Goal: Transaction & Acquisition: Purchase product/service

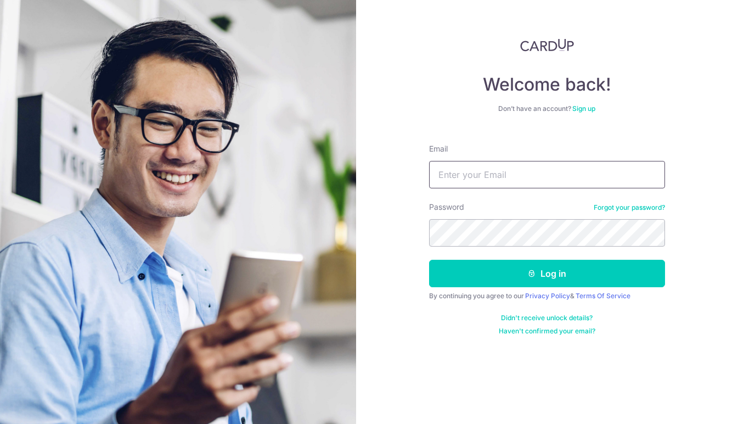
type input "[EMAIL_ADDRESS][DOMAIN_NAME]"
click at [546, 273] on button "Log in" at bounding box center [547, 273] width 236 height 27
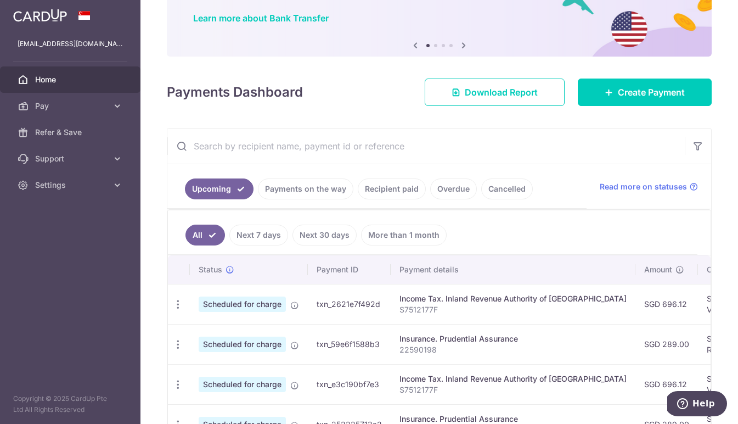
scroll to position [114, 0]
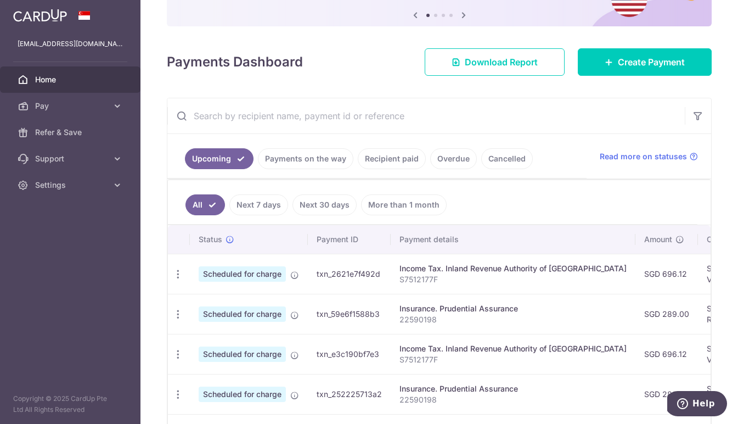
click at [300, 156] on link "Payments on the way" at bounding box center [305, 158] width 95 height 21
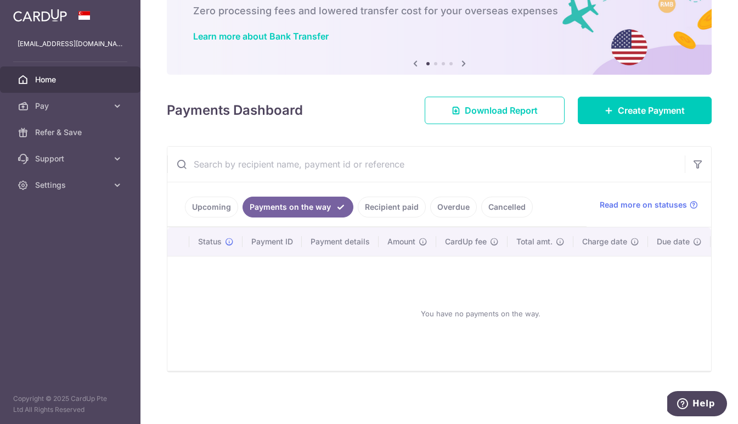
scroll to position [27, 0]
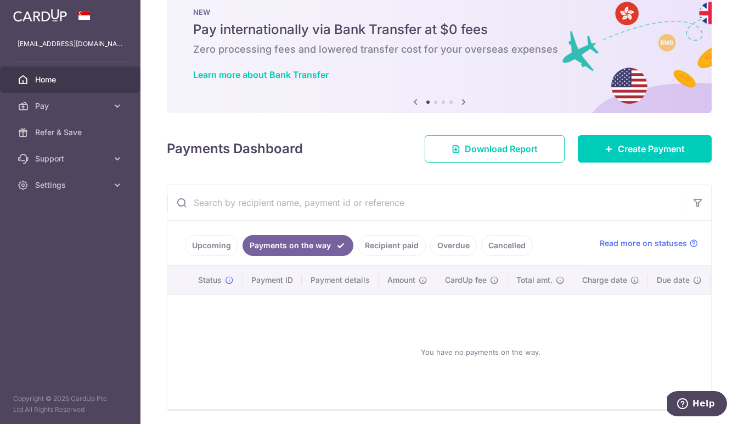
click at [388, 249] on link "Recipient paid" at bounding box center [392, 245] width 68 height 21
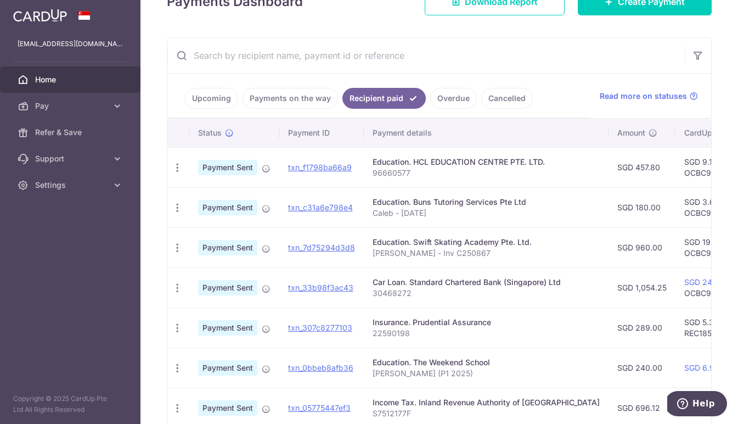
scroll to position [208, 0]
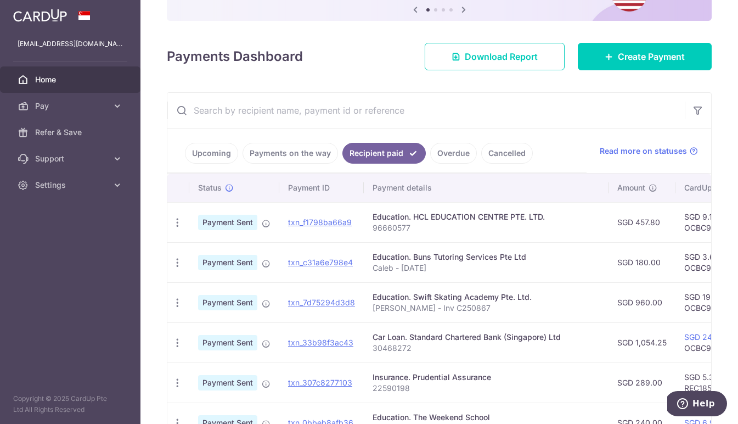
click at [284, 152] on link "Payments on the way" at bounding box center [290, 153] width 95 height 21
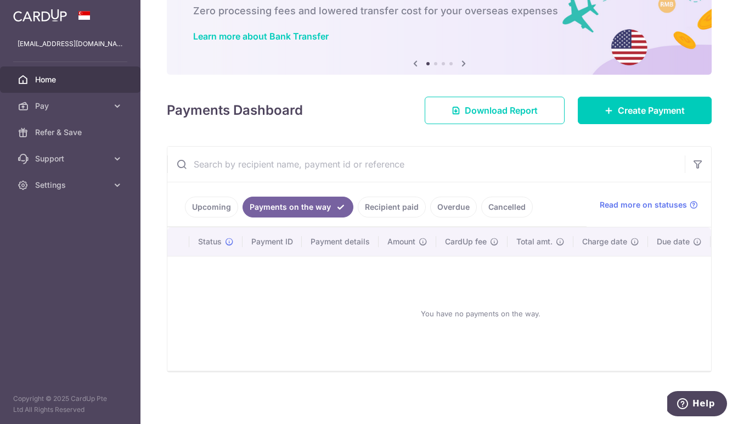
scroll to position [27, 0]
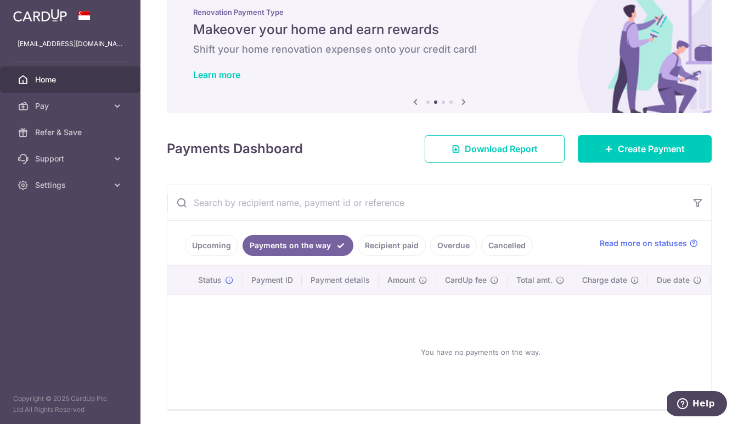
click at [216, 246] on link "Upcoming" at bounding box center [211, 245] width 53 height 21
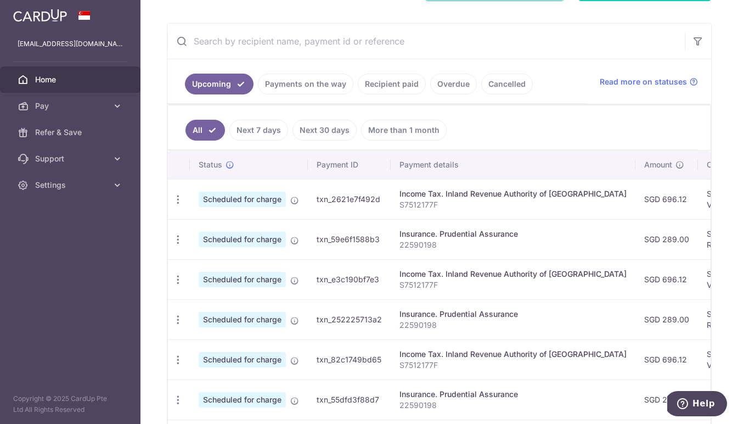
scroll to position [170, 0]
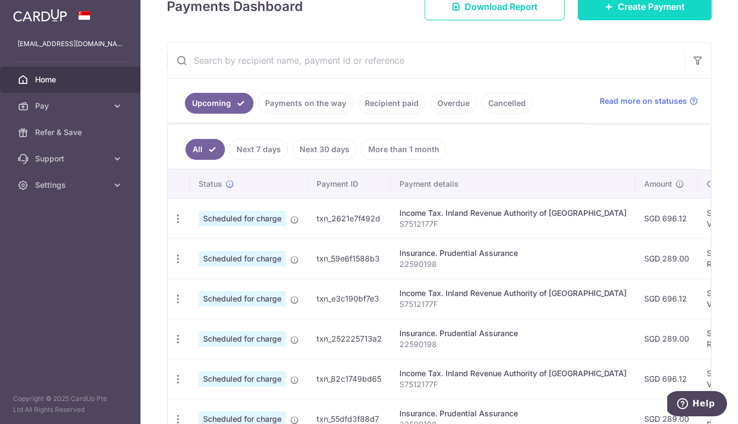
click at [613, 9] on link "Create Payment" at bounding box center [645, 6] width 134 height 27
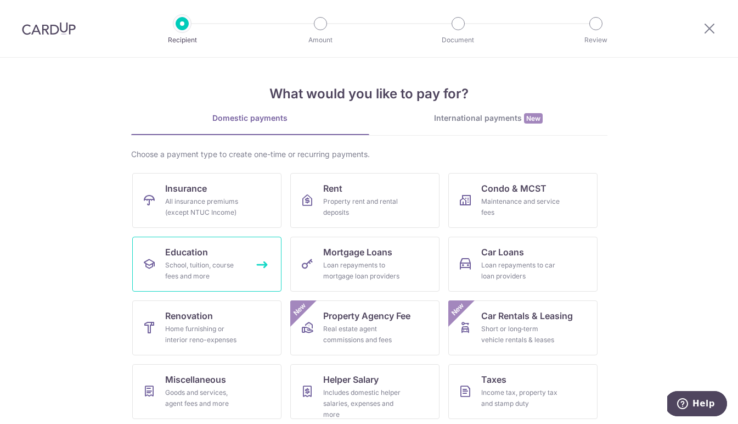
click at [193, 268] on div "School, tuition, course fees and more" at bounding box center [204, 271] width 79 height 22
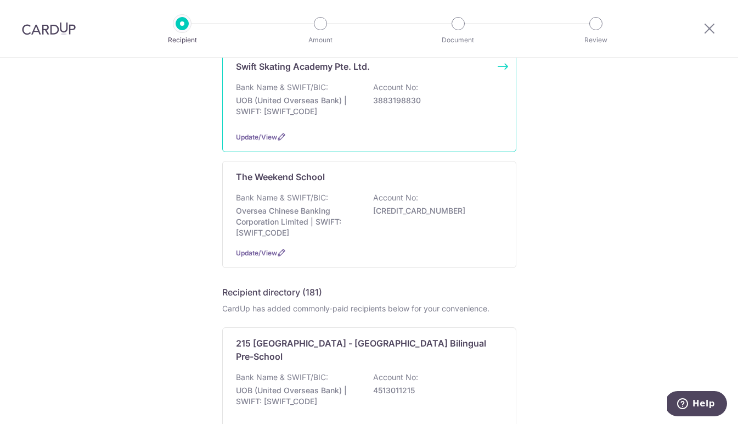
scroll to position [472, 0]
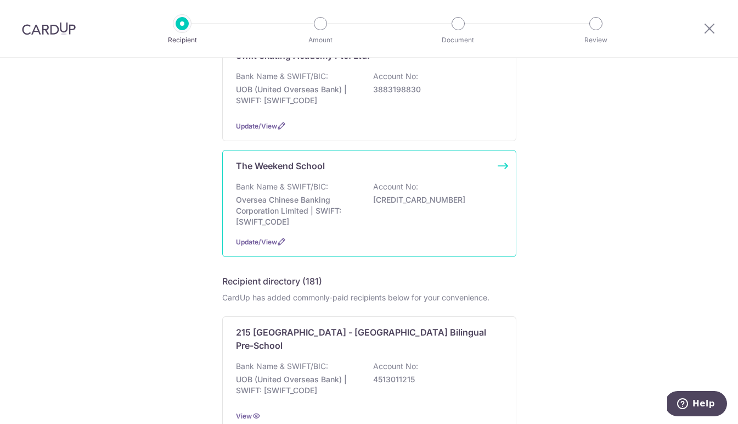
drag, startPoint x: 309, startPoint y: 204, endPoint x: 319, endPoint y: 211, distance: 11.9
click at [309, 204] on p "Oversea Chinese Banking Corporation Limited | SWIFT: OCBCSGSGXXX" at bounding box center [297, 210] width 123 height 33
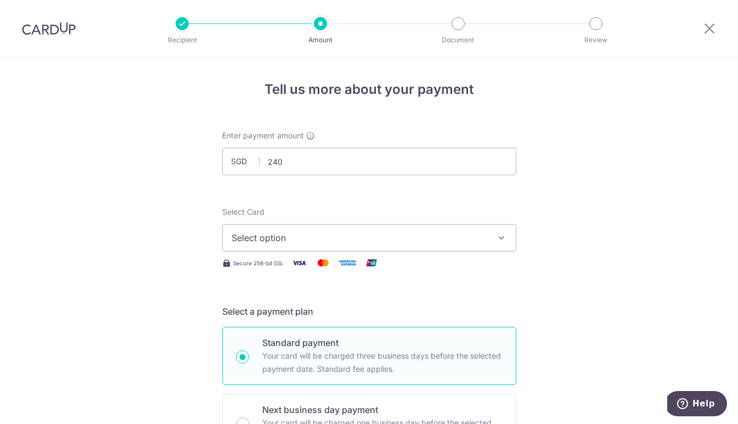
type input "240.00"
click at [355, 240] on span "Select option" at bounding box center [360, 237] width 256 height 13
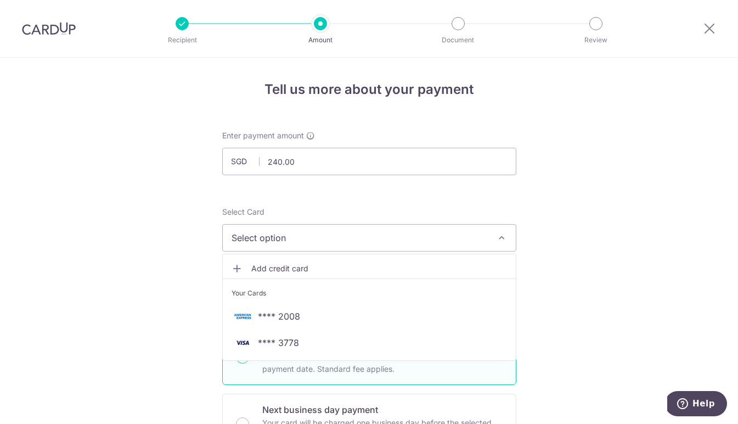
click at [496, 238] on icon "button" at bounding box center [501, 237] width 11 height 11
click at [499, 235] on icon "button" at bounding box center [501, 237] width 11 height 11
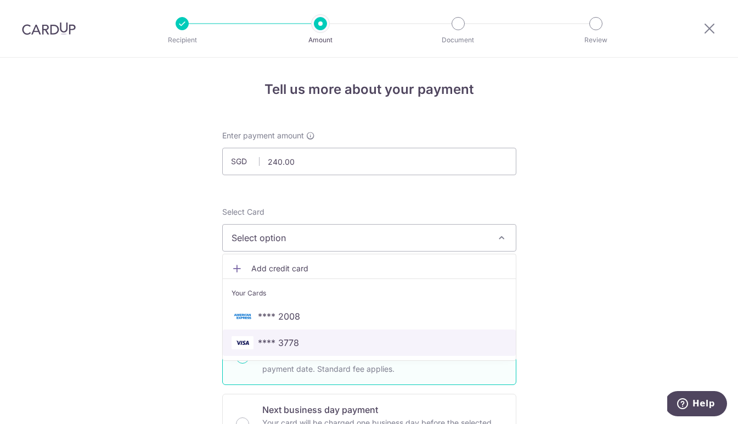
click at [280, 343] on span "**** 3778" at bounding box center [278, 342] width 41 height 13
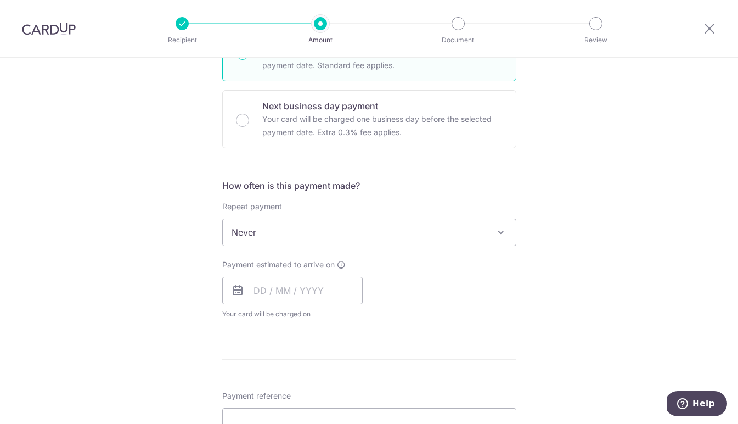
scroll to position [311, 0]
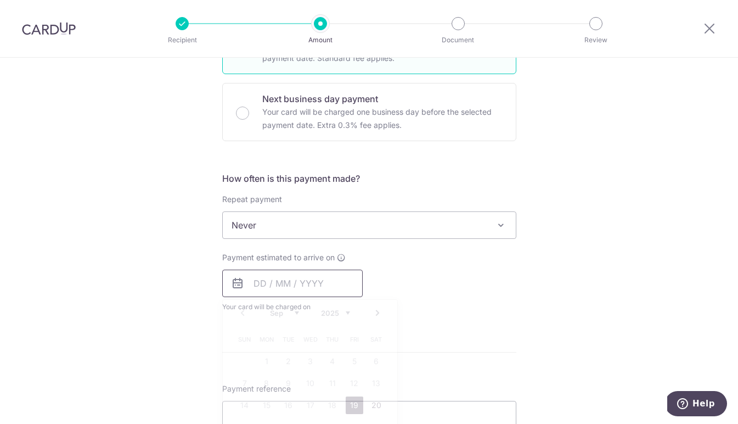
click at [259, 283] on input "text" at bounding box center [292, 282] width 140 height 27
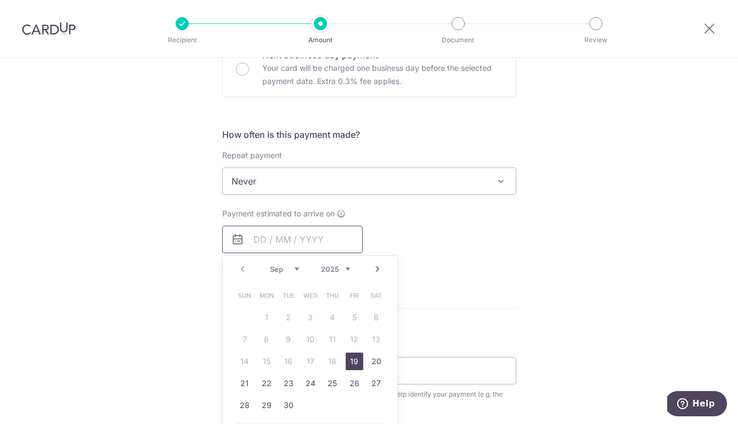
scroll to position [371, 0]
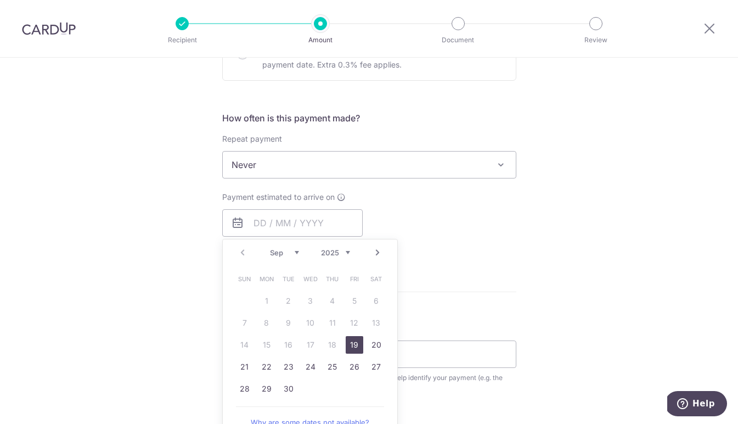
click at [354, 342] on link "19" at bounding box center [355, 345] width 18 height 18
type input "19/09/2025"
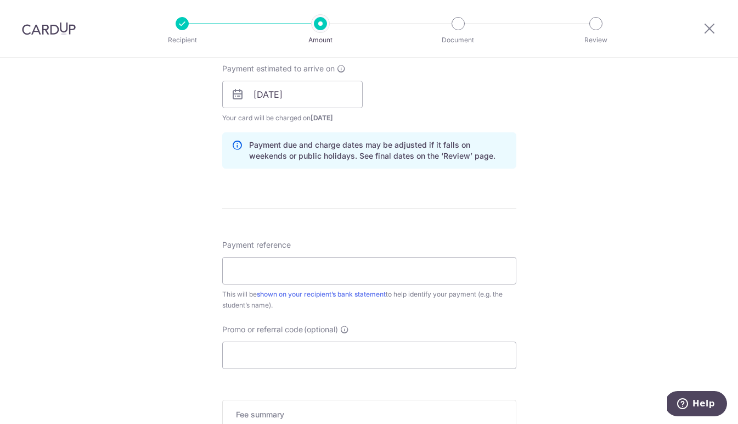
scroll to position [516, 0]
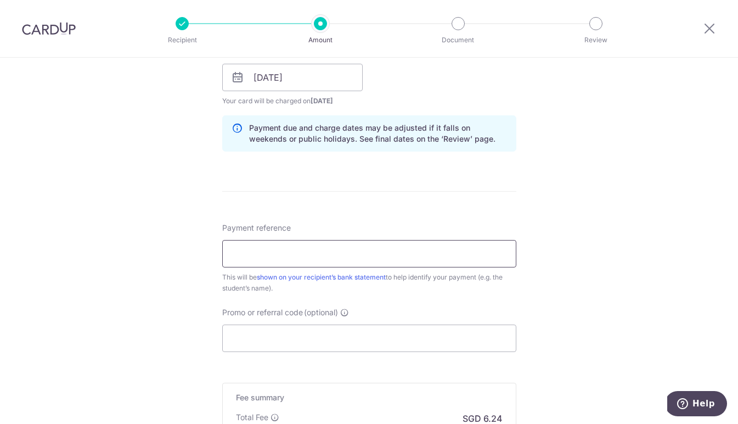
click at [371, 251] on input "Payment reference" at bounding box center [369, 253] width 294 height 27
paste input "Cheyenne Lee (P1 2025)"
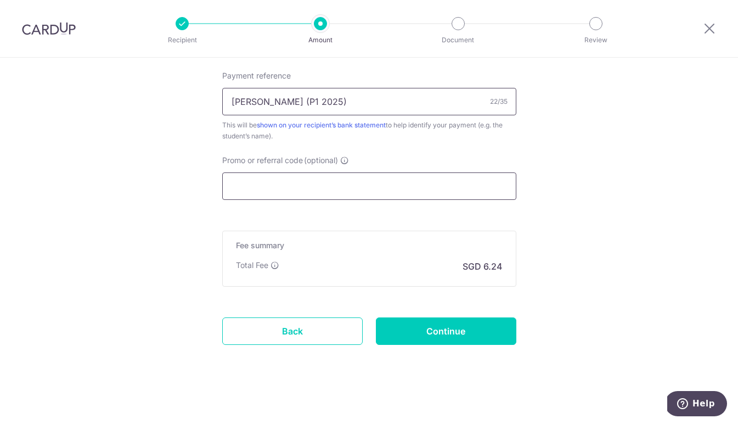
type input "[PERSON_NAME] (P1 2025)"
click at [398, 188] on input "Promo or referral code (optional)" at bounding box center [369, 185] width 294 height 27
paste input "OCBC90NV"
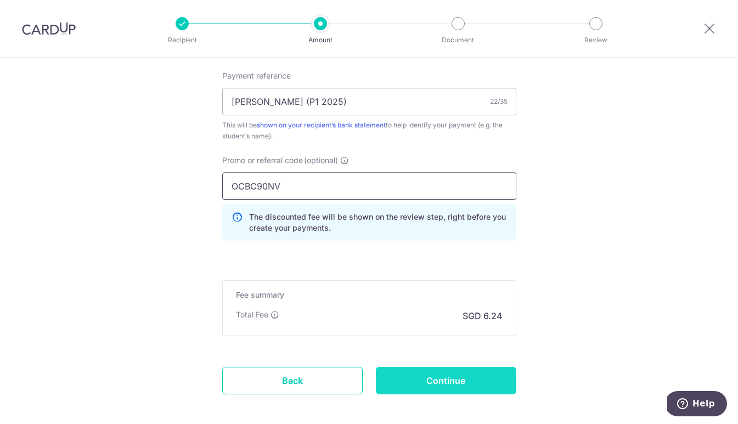
type input "OCBC90NV"
click at [455, 376] on input "Continue" at bounding box center [446, 380] width 140 height 27
type input "Create Schedule"
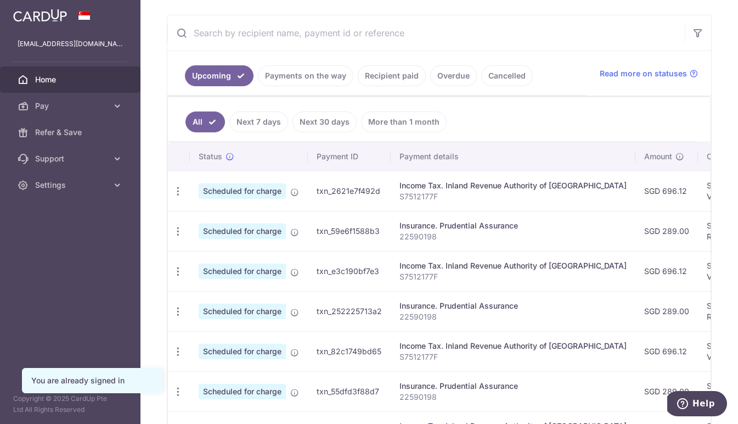
click at [390, 70] on link "Recipient paid" at bounding box center [392, 75] width 68 height 21
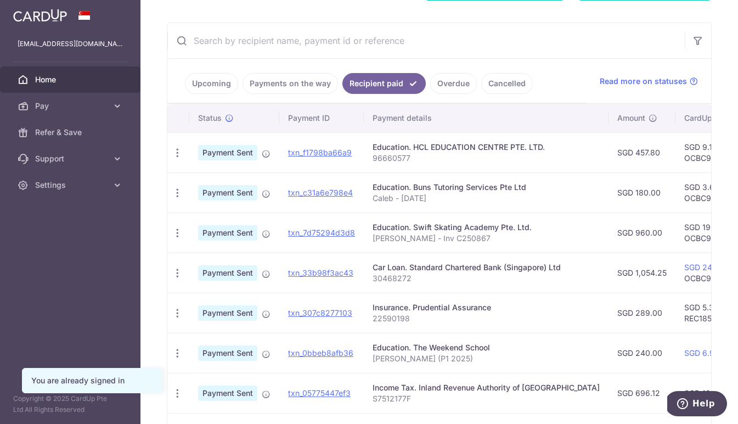
scroll to position [317, 0]
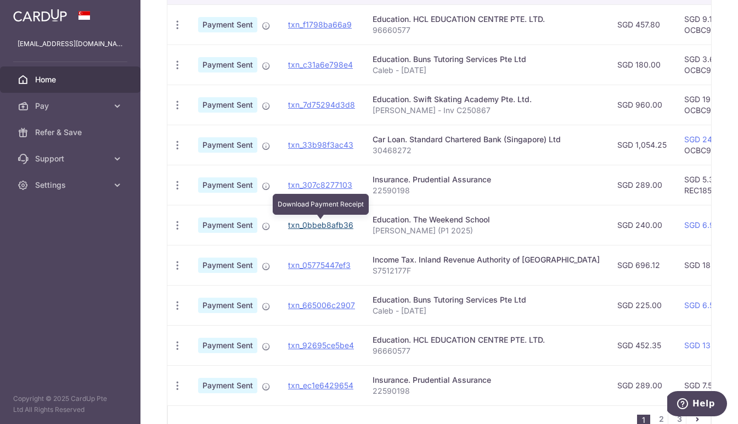
click at [341, 227] on link "txn_0bbeb8afb36" at bounding box center [320, 224] width 65 height 9
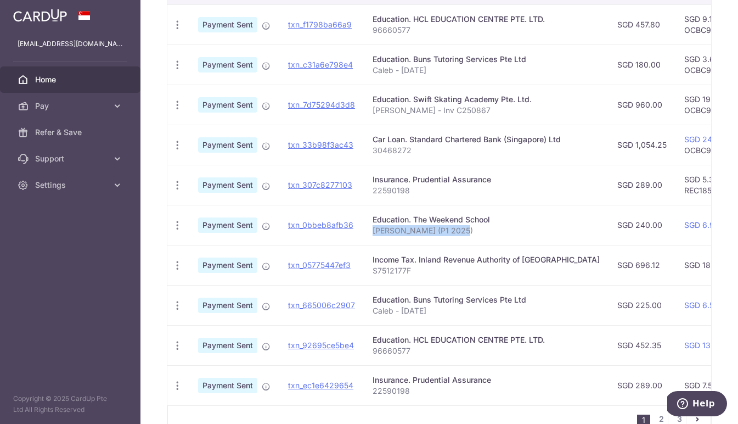
drag, startPoint x: 463, startPoint y: 230, endPoint x: 371, endPoint y: 230, distance: 91.6
click at [371, 230] on td "Education. The Weekend School Cheyenne Lee (P1 2025)" at bounding box center [486, 225] width 245 height 40
copy p "[PERSON_NAME] (P1 2025)"
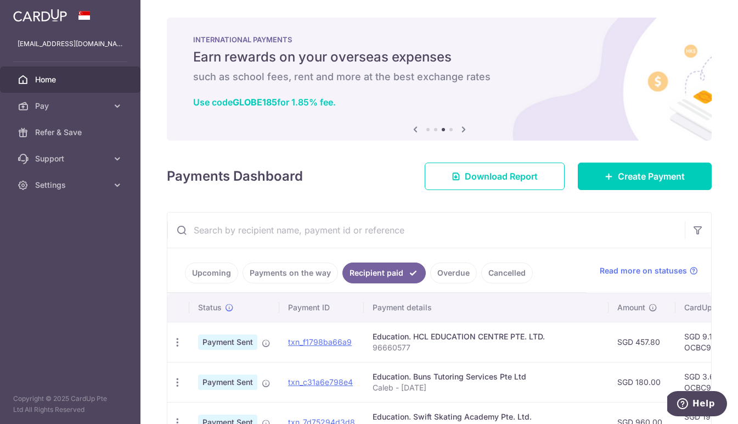
scroll to position [0, 0]
click at [462, 127] on icon at bounding box center [463, 129] width 13 height 14
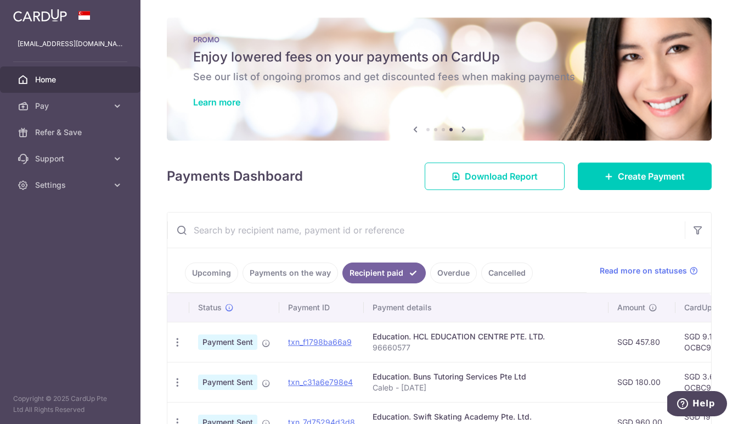
click at [462, 127] on icon at bounding box center [463, 129] width 13 height 14
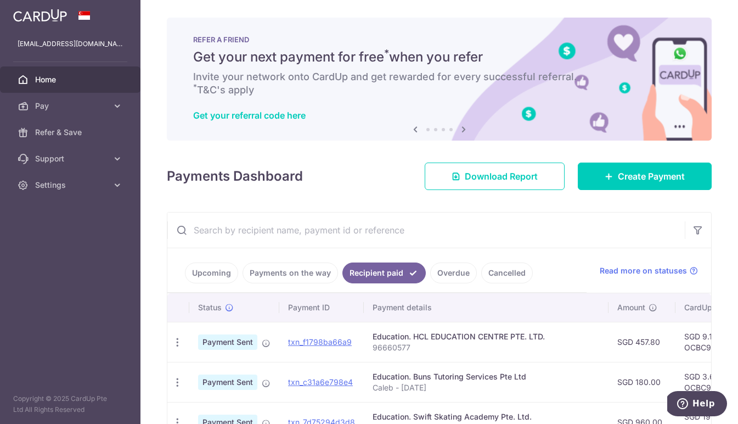
click at [415, 128] on icon at bounding box center [415, 129] width 13 height 14
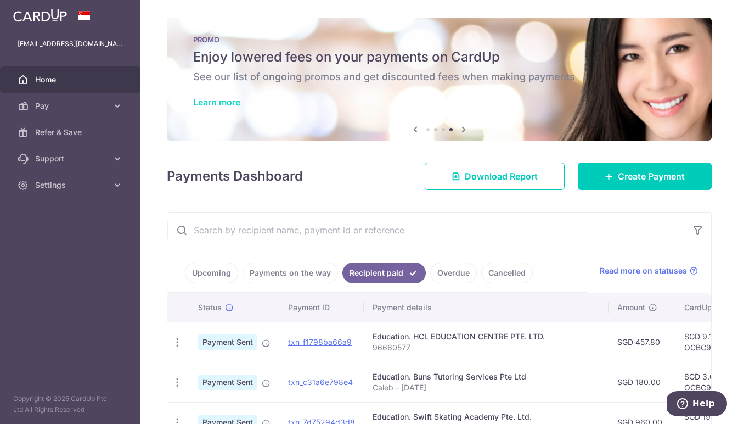
drag, startPoint x: 200, startPoint y: 103, endPoint x: 223, endPoint y: 106, distance: 23.9
click at [202, 103] on link "Learn more" at bounding box center [216, 102] width 47 height 11
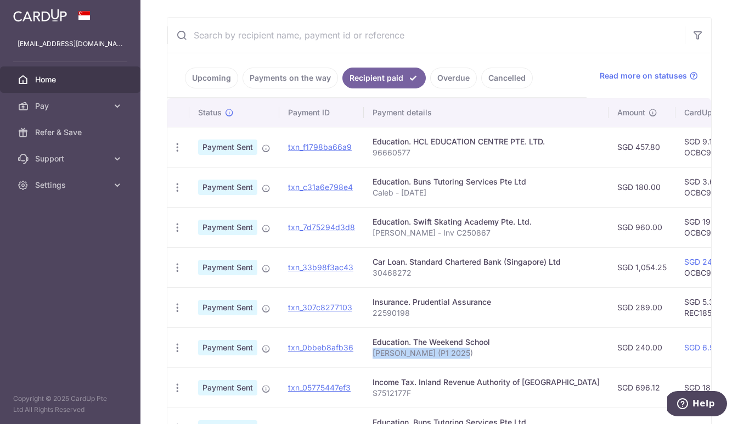
scroll to position [214, 0]
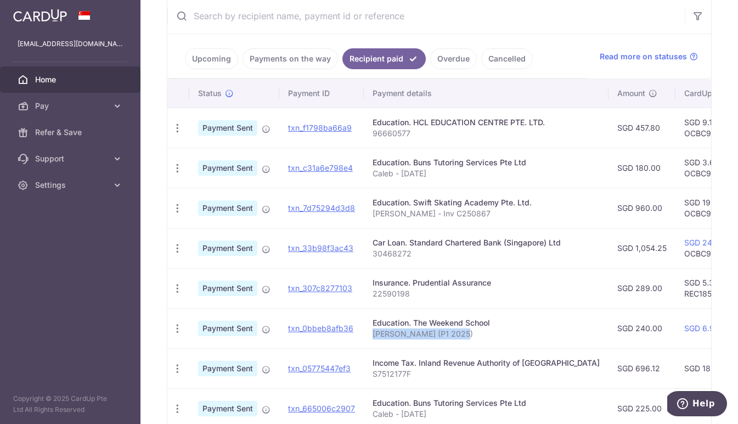
copy p "[PERSON_NAME] (P1 2025)"
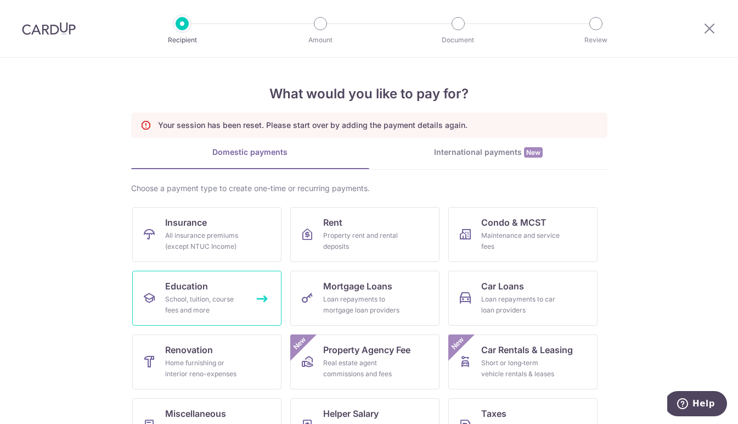
click at [197, 295] on div "School, tuition, course fees and more" at bounding box center [204, 305] width 79 height 22
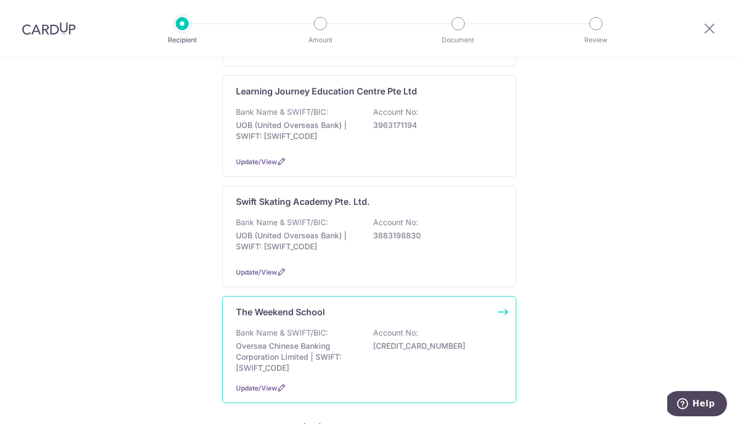
scroll to position [405, 0]
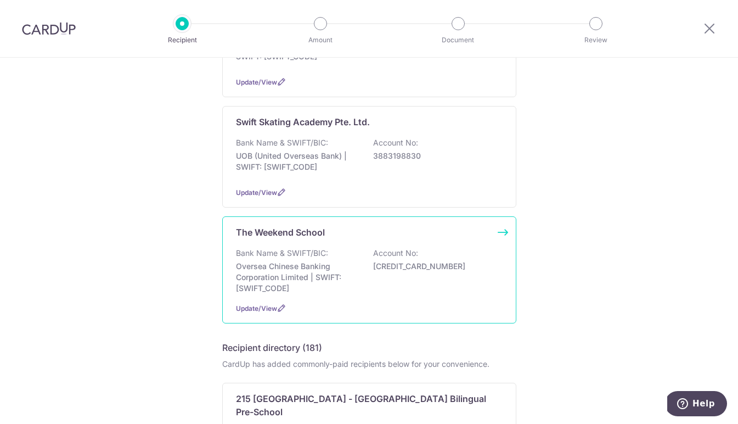
click at [296, 258] on p "Bank Name & SWIFT/BIC:" at bounding box center [282, 252] width 92 height 11
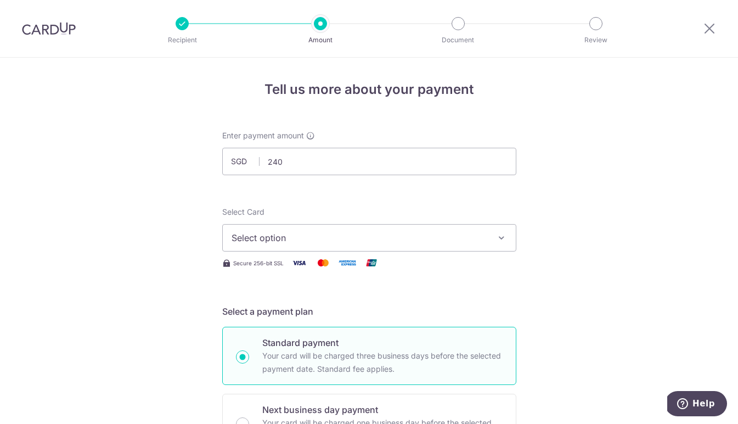
type input "240.00"
click at [467, 240] on span "Select option" at bounding box center [360, 237] width 256 height 13
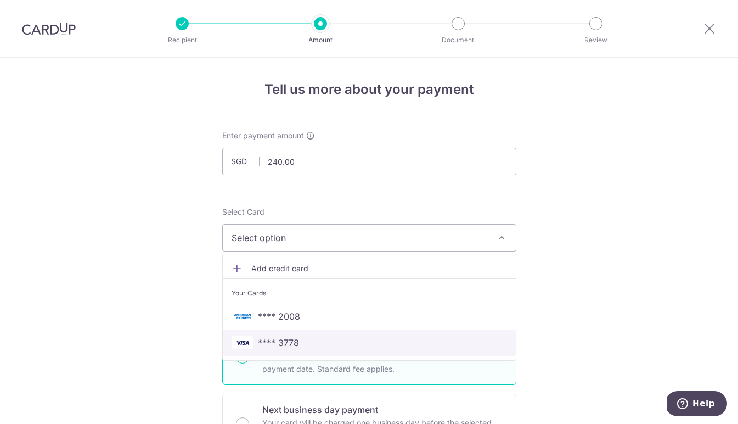
click at [289, 341] on span "**** 3778" at bounding box center [278, 342] width 41 height 13
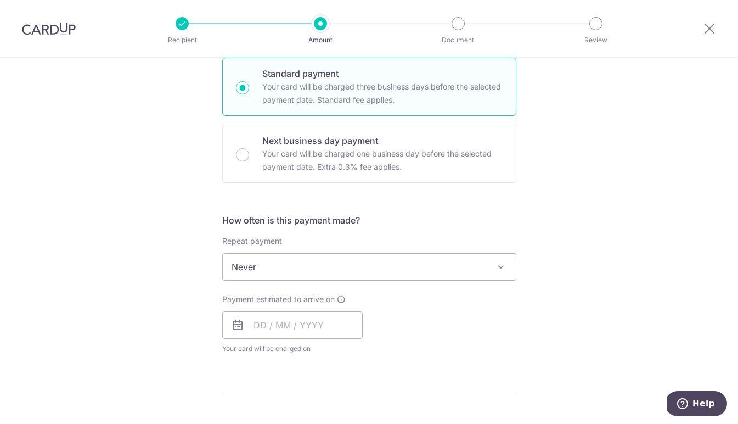
scroll to position [277, 0]
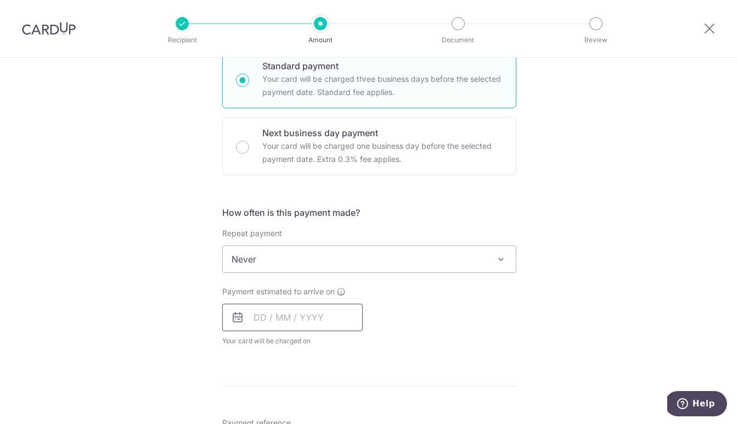
click at [257, 319] on input "text" at bounding box center [292, 316] width 140 height 27
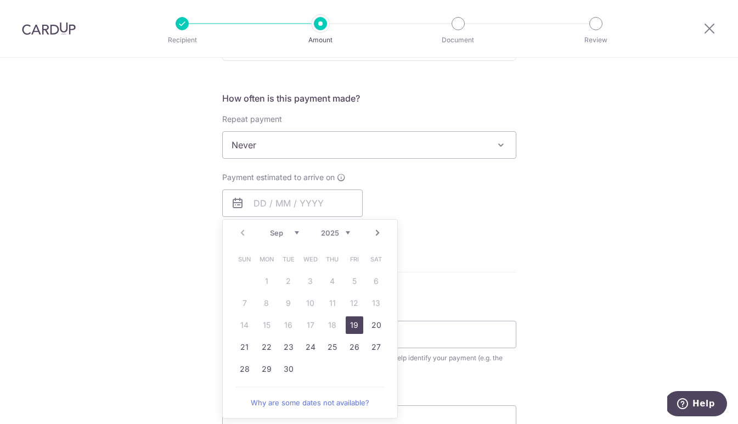
click at [352, 329] on link "19" at bounding box center [355, 325] width 18 height 18
type input "[DATE]"
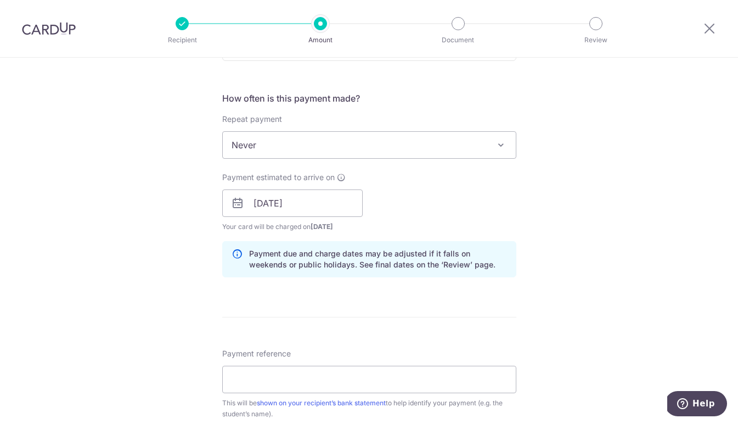
scroll to position [453, 0]
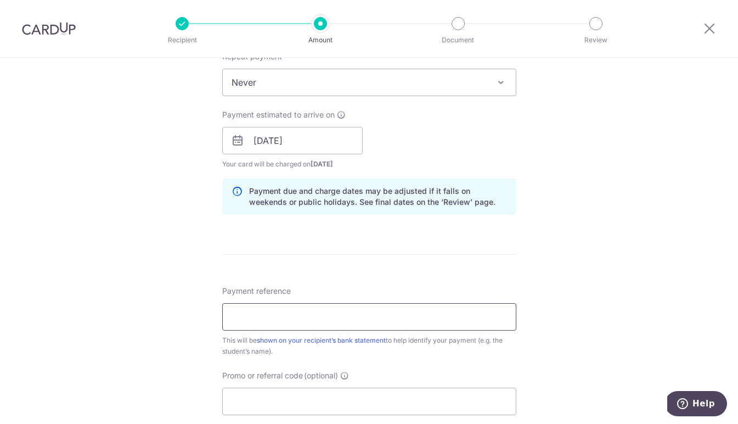
click at [307, 321] on input "Payment reference" at bounding box center [369, 316] width 294 height 27
paste input "OCBC90NV"
type input "OCBC90NV"
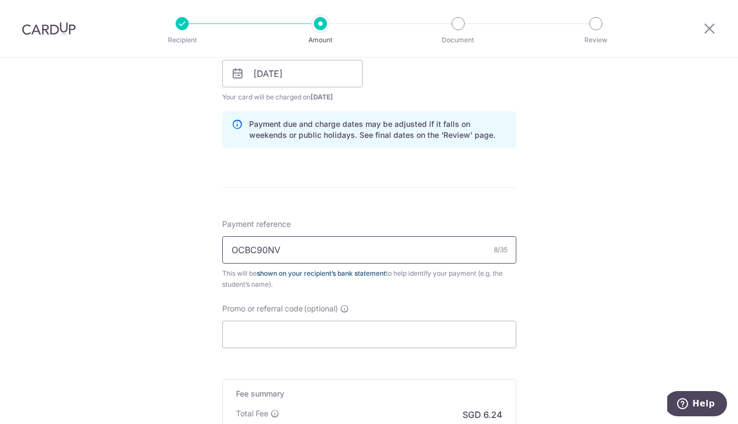
scroll to position [520, 0]
drag, startPoint x: 289, startPoint y: 251, endPoint x: 183, endPoint y: 251, distance: 105.9
click at [183, 251] on div "Tell us more about your payment Enter payment amount SGD 240.00 240.00 Select C…" at bounding box center [369, 57] width 738 height 1038
click at [268, 330] on input "Promo or referral code (optional)" at bounding box center [369, 334] width 294 height 27
paste input "OCBC90NV"
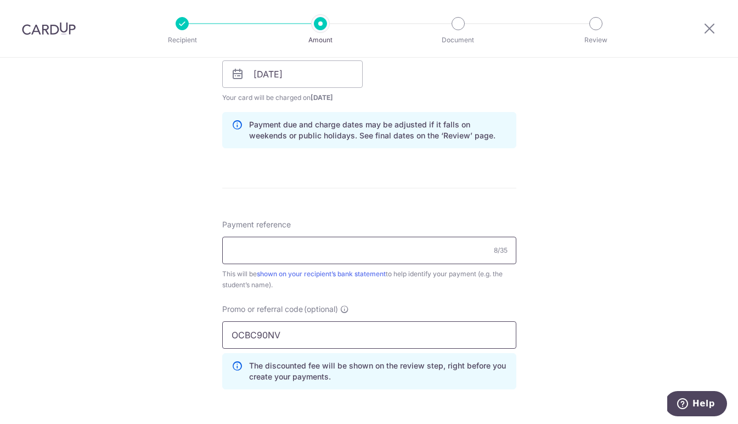
type input "OCBC90NV"
click at [358, 254] on input "Payment reference" at bounding box center [369, 249] width 294 height 27
paste input "[PERSON_NAME] (P1 2025)"
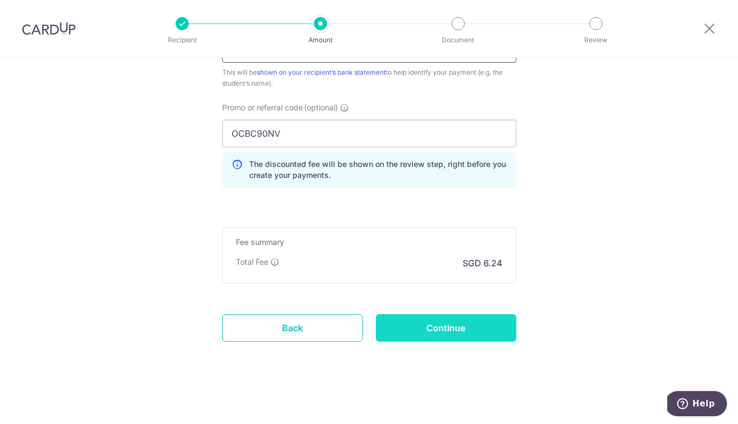
scroll to position [721, 0]
type input "[PERSON_NAME] (P1 2025)"
click at [436, 334] on input "Continue" at bounding box center [446, 327] width 140 height 27
type input "Create Schedule"
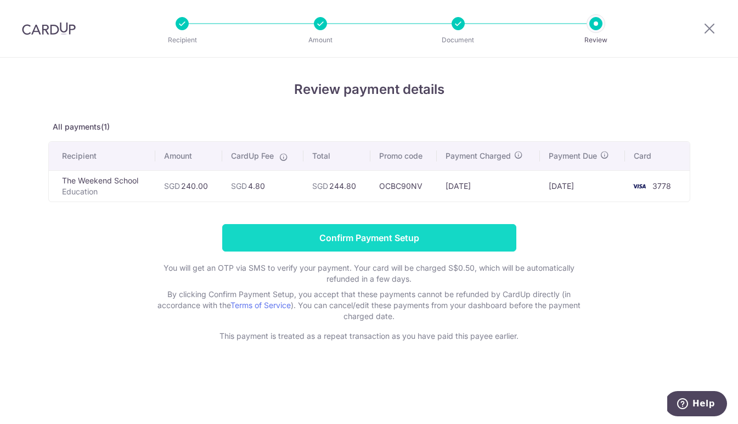
click at [381, 241] on input "Confirm Payment Setup" at bounding box center [369, 237] width 294 height 27
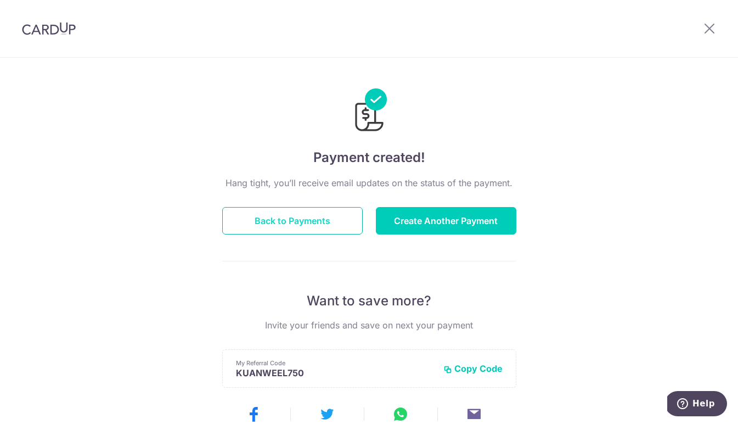
drag, startPoint x: 330, startPoint y: 218, endPoint x: 336, endPoint y: 217, distance: 6.1
click at [330, 217] on button "Back to Payments" at bounding box center [292, 220] width 140 height 27
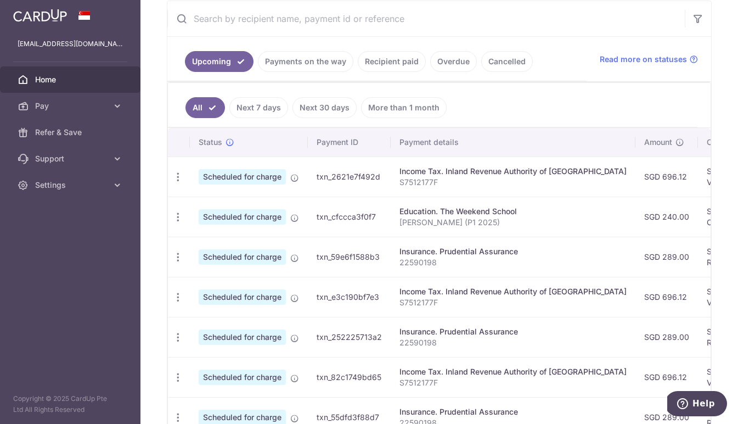
scroll to position [0, 3]
click at [320, 67] on link "Payments on the way" at bounding box center [305, 61] width 95 height 21
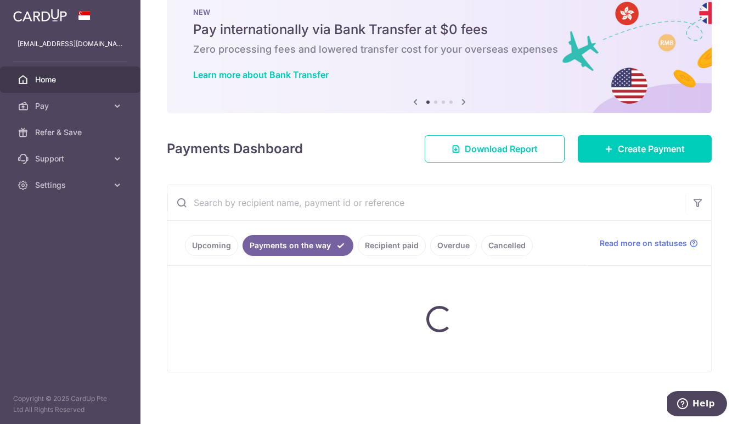
scroll to position [27, 0]
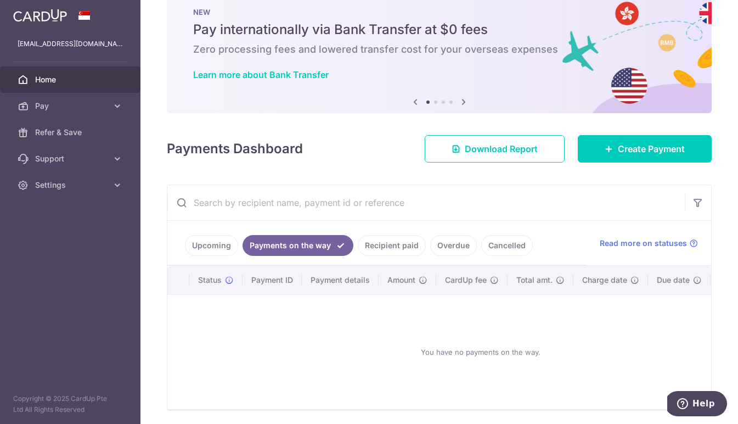
click at [216, 248] on link "Upcoming" at bounding box center [211, 245] width 53 height 21
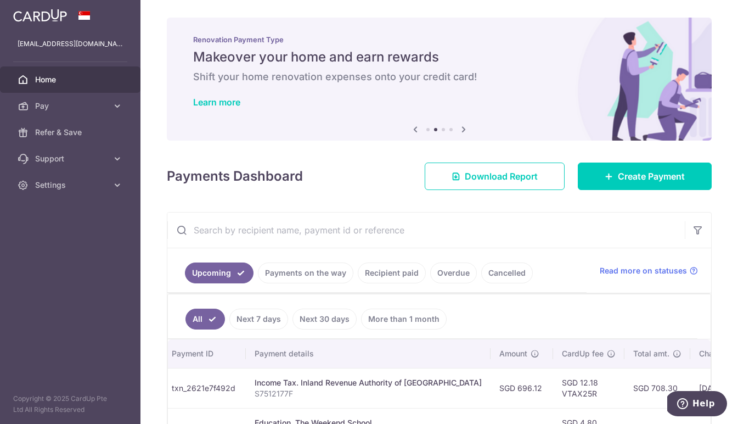
scroll to position [0, 0]
